Goal: Information Seeking & Learning: Learn about a topic

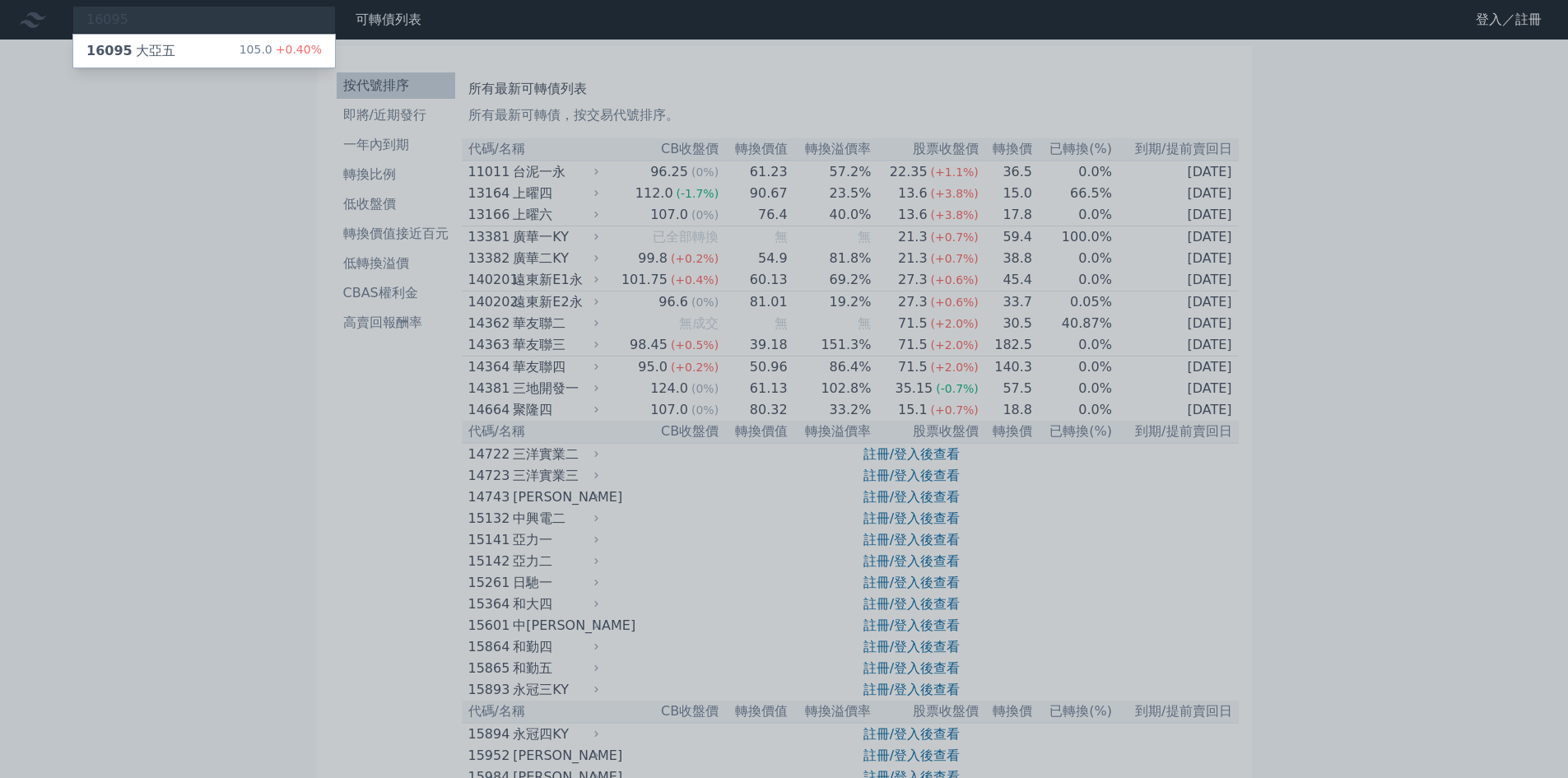
type input "16095"
click at [207, 45] on div "16095 大亞五 105.0 +0.40%" at bounding box center [203, 51] width 261 height 33
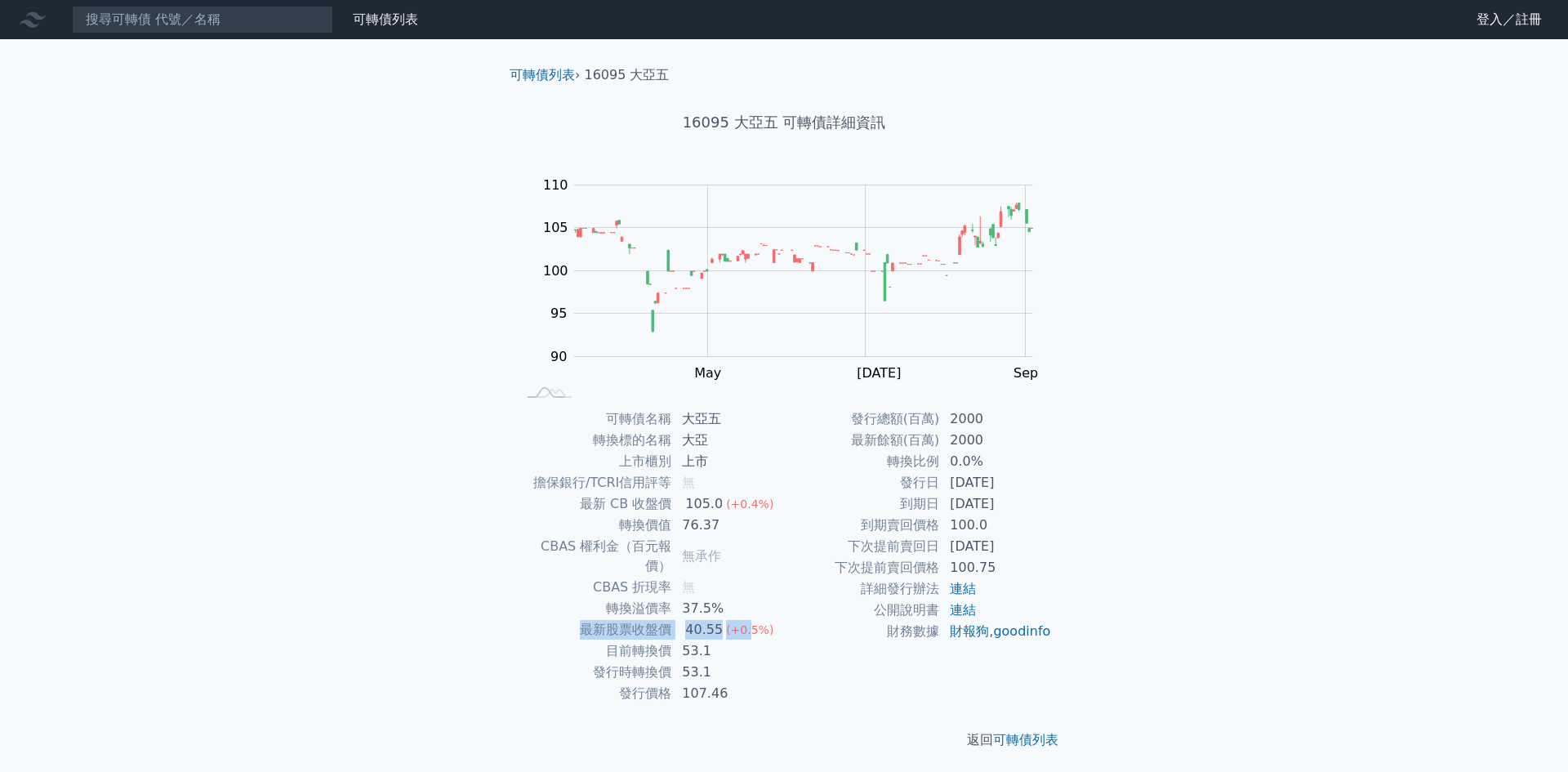
drag, startPoint x: 587, startPoint y: 610, endPoint x: 753, endPoint y: 610, distance: 166.0
click at [752, 619] on tr "最新股票收盤價 40.55 (+0.5%)" at bounding box center [650, 629] width 268 height 21
click at [792, 631] on td "財務數據" at bounding box center [861, 631] width 156 height 21
drag, startPoint x: 613, startPoint y: 633, endPoint x: 770, endPoint y: 632, distance: 157.0
click at [767, 640] on tr "目前轉換價 53.1" at bounding box center [650, 650] width 268 height 21
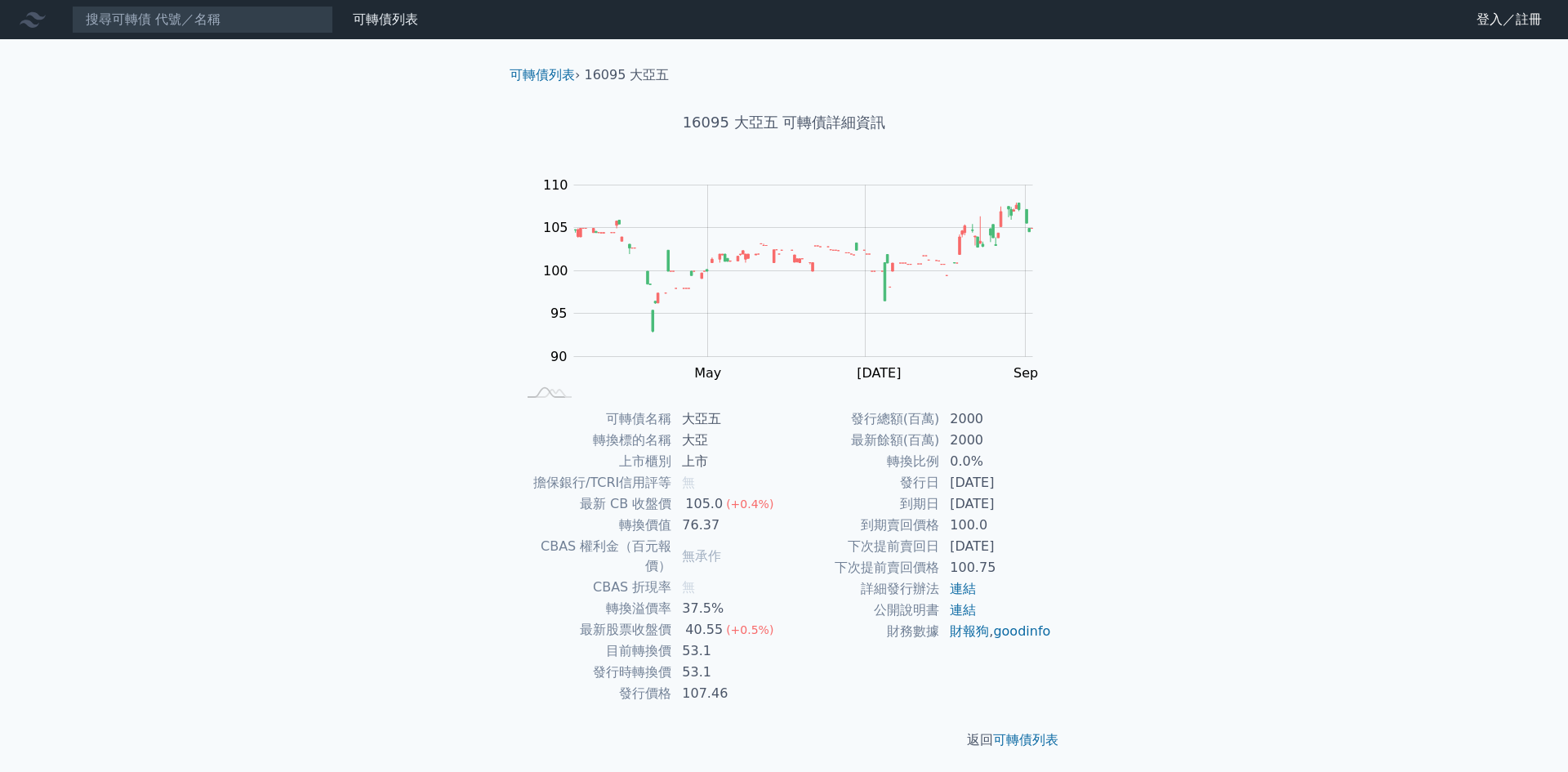
click at [798, 641] on td "財務數據" at bounding box center [861, 631] width 156 height 21
